Goal: Navigation & Orientation: Go to known website

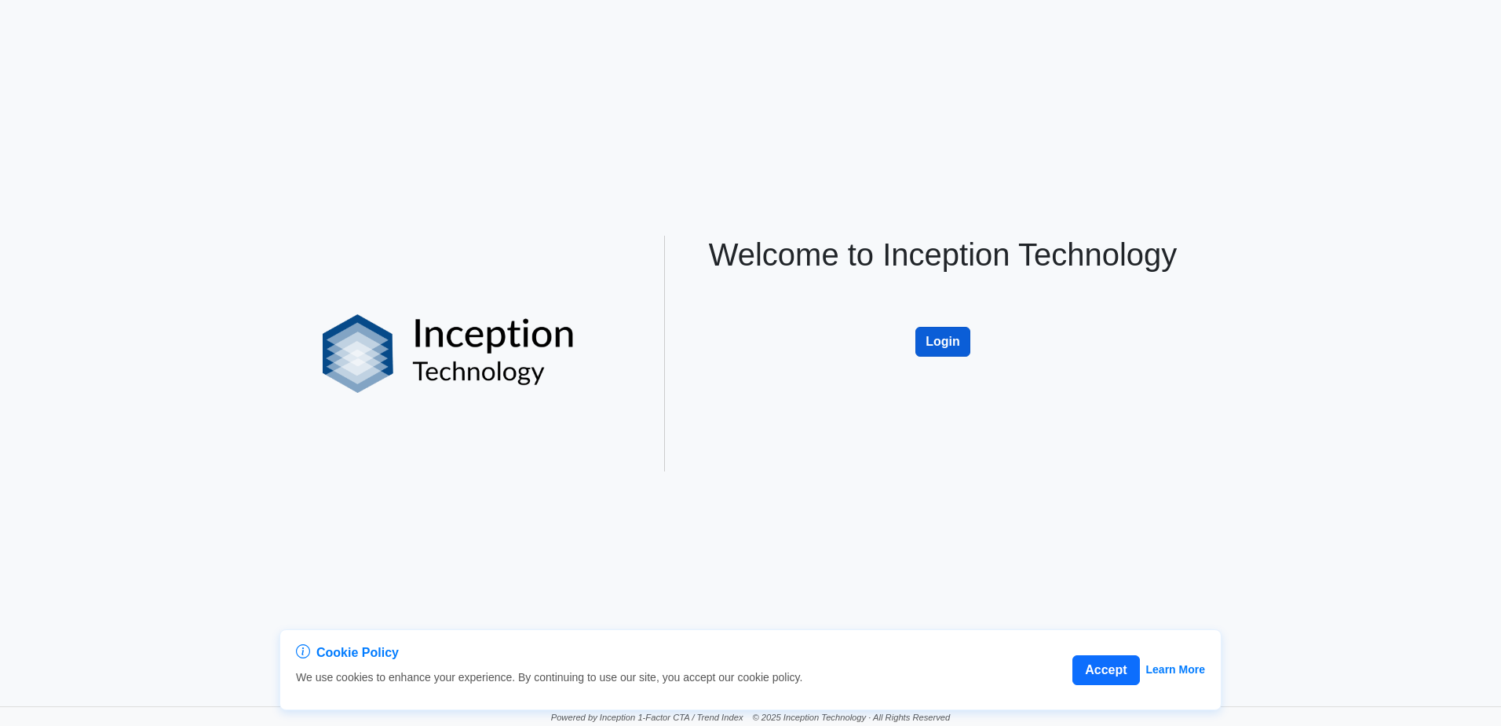
click at [934, 347] on button "Login" at bounding box center [943, 342] width 55 height 30
